Goal: Find contact information: Find contact information

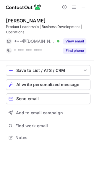
scroll to position [133, 94]
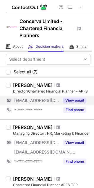
click at [72, 100] on button "View email" at bounding box center [74, 101] width 23 height 6
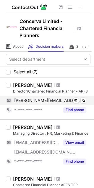
click at [60, 100] on span "martin.kettle@concerva.co.uk" at bounding box center [48, 100] width 68 height 5
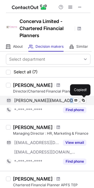
click at [60, 100] on span "martin.kettle@concerva.co.uk" at bounding box center [48, 100] width 68 height 5
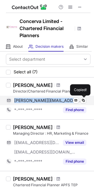
click at [60, 100] on span "martin.kettle@concerva.co.uk" at bounding box center [48, 100] width 68 height 5
click at [61, 100] on span "martin.kettle@concerva.co.uk" at bounding box center [48, 100] width 68 height 5
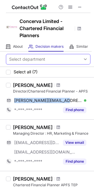
click at [82, 7] on button at bounding box center [79, 7] width 7 height 7
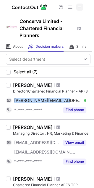
click at [81, 7] on span at bounding box center [79, 7] width 5 height 5
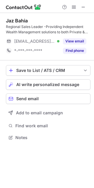
scroll to position [133, 94]
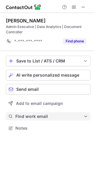
scroll to position [124, 94]
